Goal: Check status: Check status

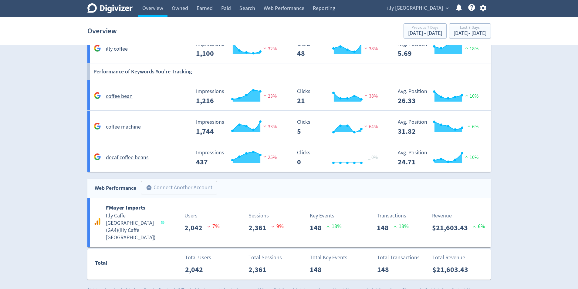
scroll to position [522, 0]
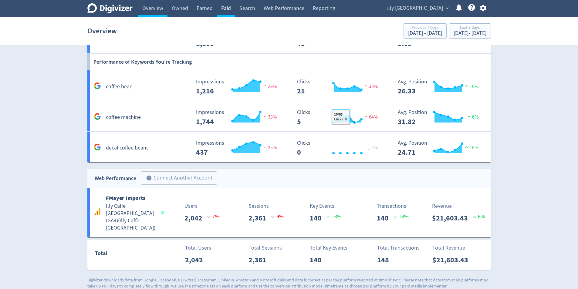
click at [227, 14] on link "Paid" at bounding box center [226, 8] width 18 height 17
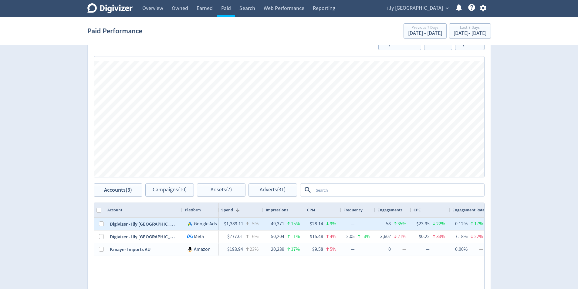
scroll to position [152, 0]
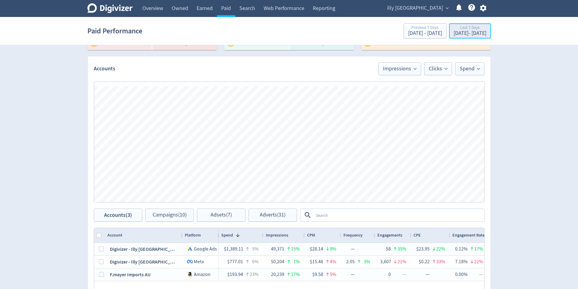
click at [457, 38] on button "Last 7 Days [DATE] - [DATE]" at bounding box center [470, 30] width 42 height 15
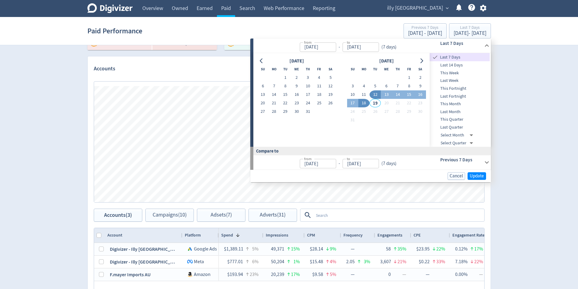
click at [457, 64] on span "Last 14 Days" at bounding box center [460, 65] width 60 height 7
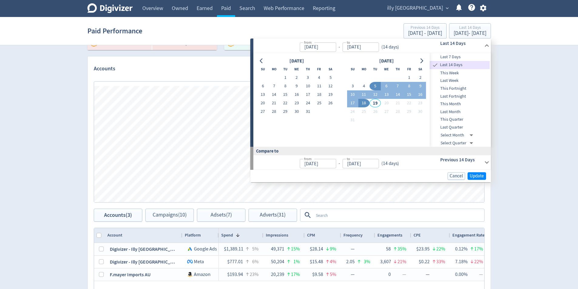
type input "[DATE]"
click at [484, 175] on span "Update" at bounding box center [477, 176] width 14 height 5
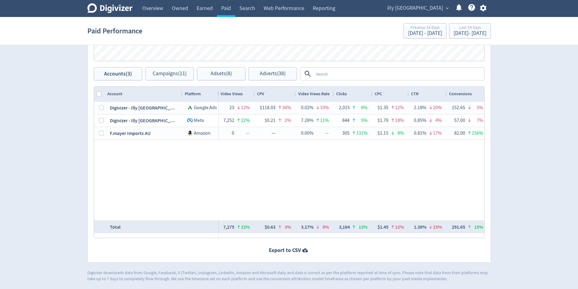
scroll to position [0, 0]
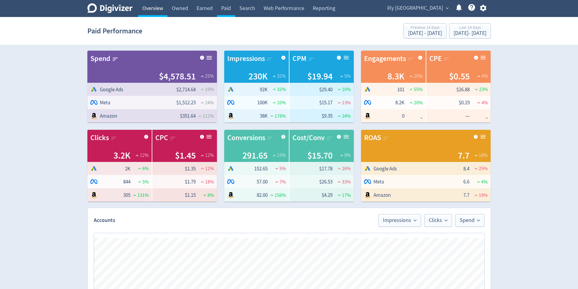
click at [160, 11] on link "Overview" at bounding box center [152, 8] width 29 height 17
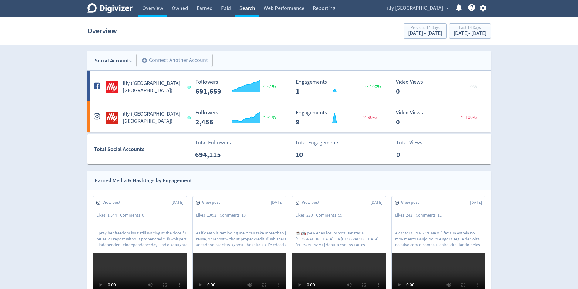
click at [240, 5] on link "Search" at bounding box center [247, 8] width 24 height 17
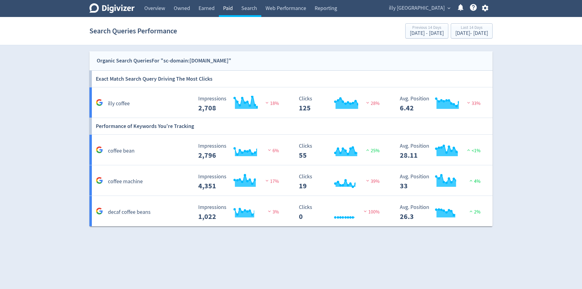
click at [225, 10] on link "Paid" at bounding box center [228, 8] width 18 height 17
